Goal: Transaction & Acquisition: Purchase product/service

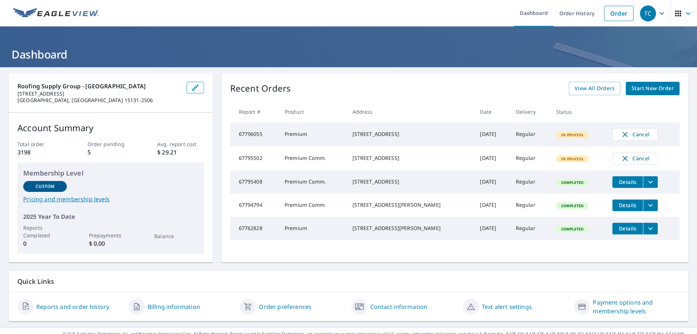
click at [636, 81] on div "Recent Orders View All Orders Start New Order Report # Product Address Date Del…" at bounding box center [454, 167] width 467 height 189
click at [632, 91] on span "Start New Order" at bounding box center [653, 88] width 42 height 9
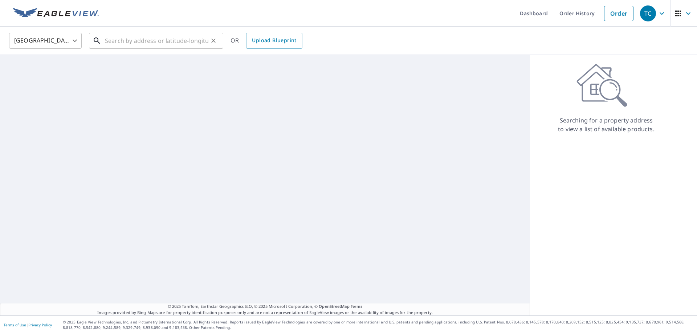
click at [129, 36] on input "text" at bounding box center [156, 40] width 103 height 20
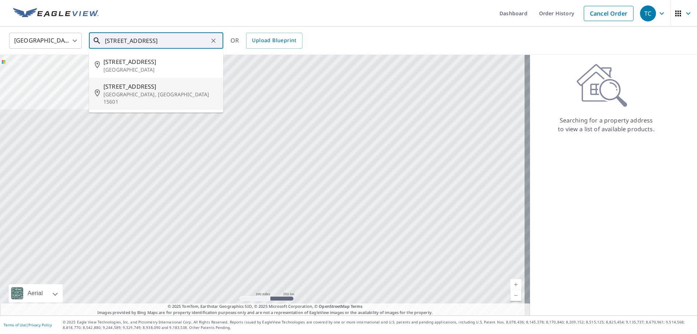
click at [137, 97] on p "[GEOGRAPHIC_DATA], [GEOGRAPHIC_DATA] 15601" at bounding box center [160, 98] width 114 height 15
type input "[STREET_ADDRESS]"
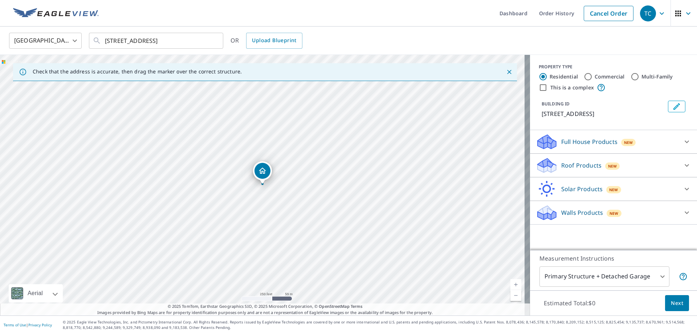
click at [644, 171] on div "Roof Products New" at bounding box center [607, 165] width 142 height 17
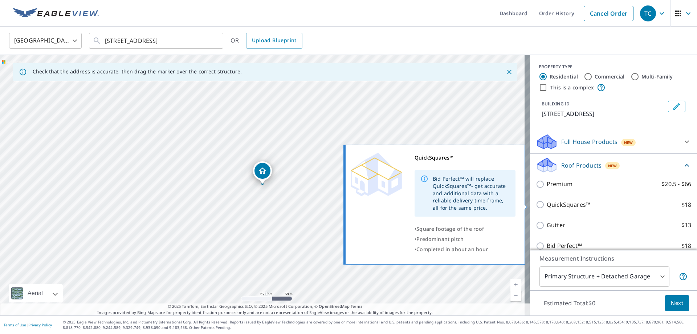
click at [547, 205] on p "QuickSquares™" at bounding box center [569, 204] width 44 height 9
click at [546, 205] on input "QuickSquares™ $18" at bounding box center [541, 204] width 11 height 9
checkbox input "true"
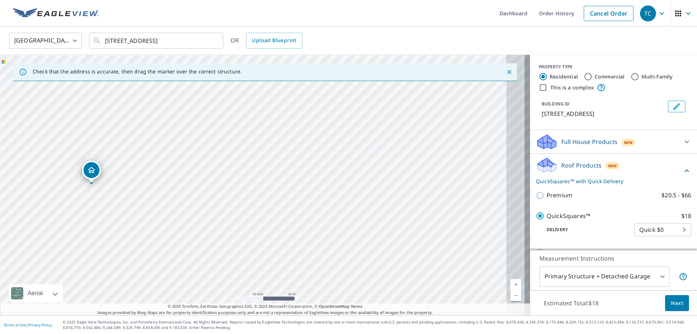
drag, startPoint x: 455, startPoint y: 167, endPoint x: 289, endPoint y: 151, distance: 166.7
click at [289, 151] on div "[STREET_ADDRESS]" at bounding box center [265, 185] width 530 height 260
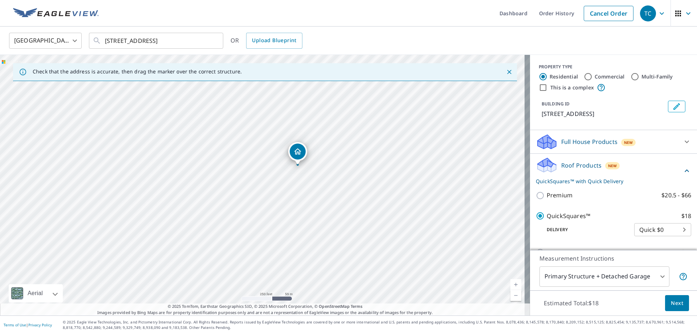
drag, startPoint x: 357, startPoint y: 158, endPoint x: 438, endPoint y: 165, distance: 81.2
click at [438, 165] on div "[STREET_ADDRESS]" at bounding box center [265, 185] width 530 height 260
click at [675, 305] on span "Next" at bounding box center [677, 302] width 12 height 9
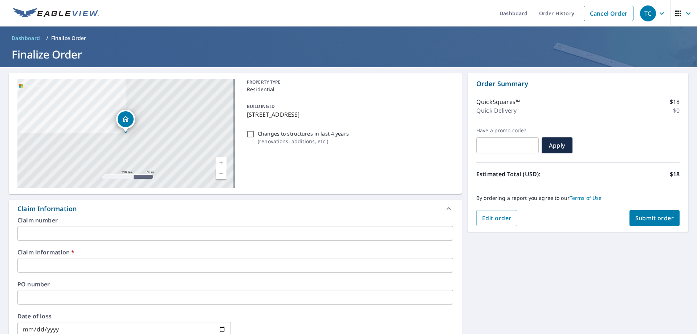
click at [78, 262] on input "text" at bounding box center [235, 265] width 436 height 15
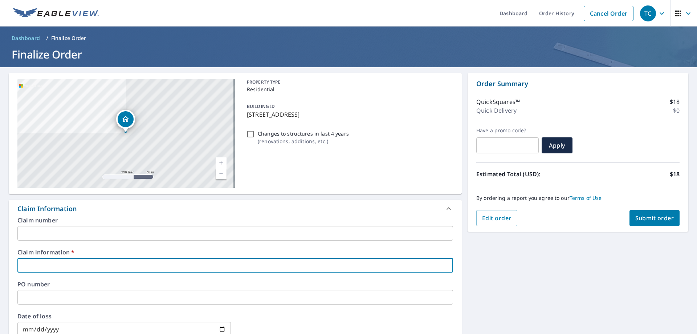
type input "214124"
checkbox input "true"
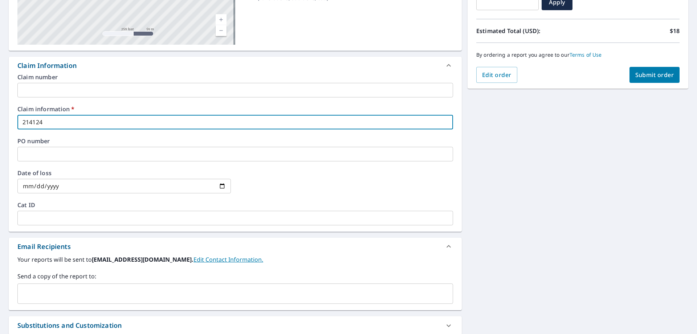
scroll to position [182, 0]
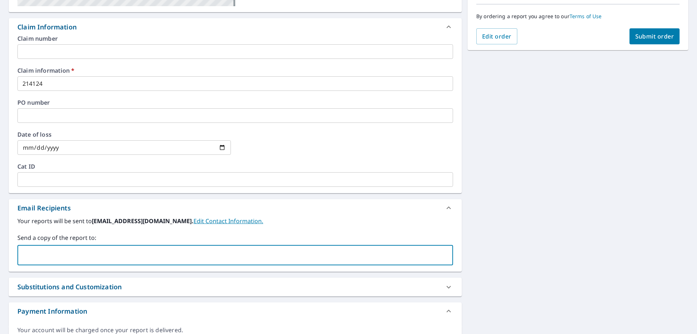
click at [91, 249] on input "text" at bounding box center [230, 255] width 418 height 14
type input "[PERSON_NAME][EMAIL_ADDRESS][PERSON_NAME][DOMAIN_NAME]"
checkbox input "true"
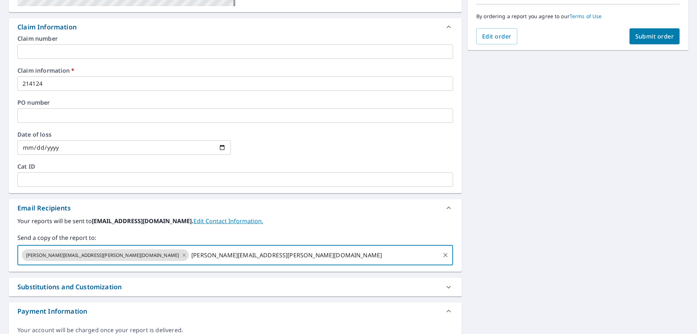
type input "[PERSON_NAME][EMAIL_ADDRESS][PERSON_NAME][DOMAIN_NAME]"
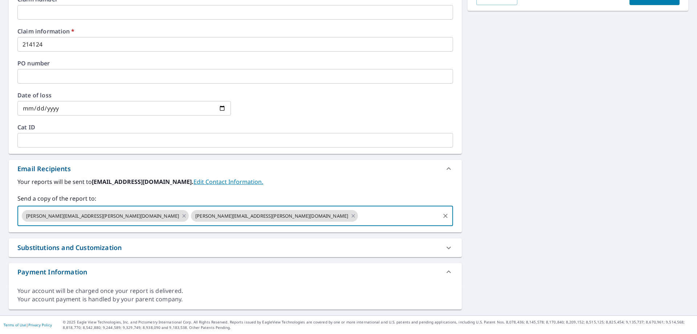
scroll to position [148, 0]
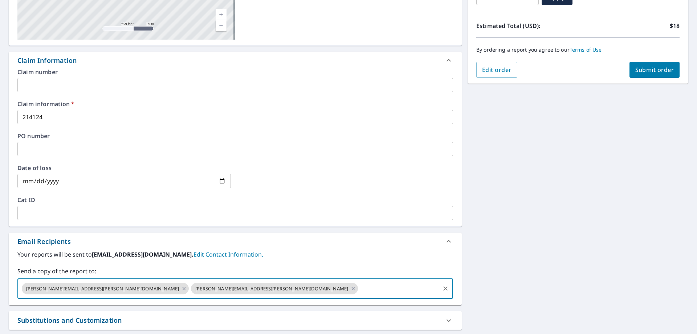
click at [651, 73] on span "Submit order" at bounding box center [654, 70] width 39 height 8
checkbox input "true"
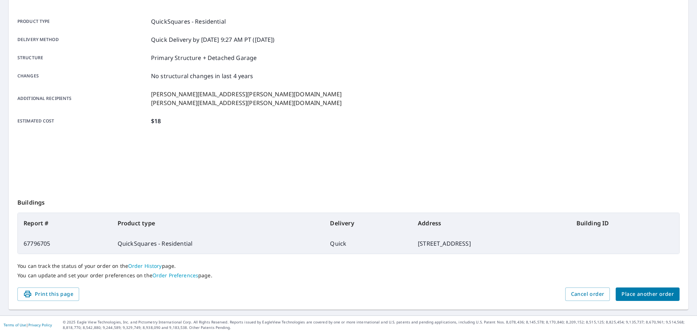
scroll to position [94, 0]
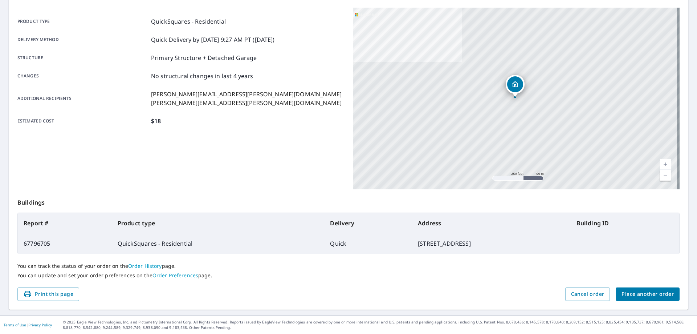
click at [634, 293] on span "Place another order" at bounding box center [648, 293] width 52 height 9
